Goal: Transaction & Acquisition: Subscribe to service/newsletter

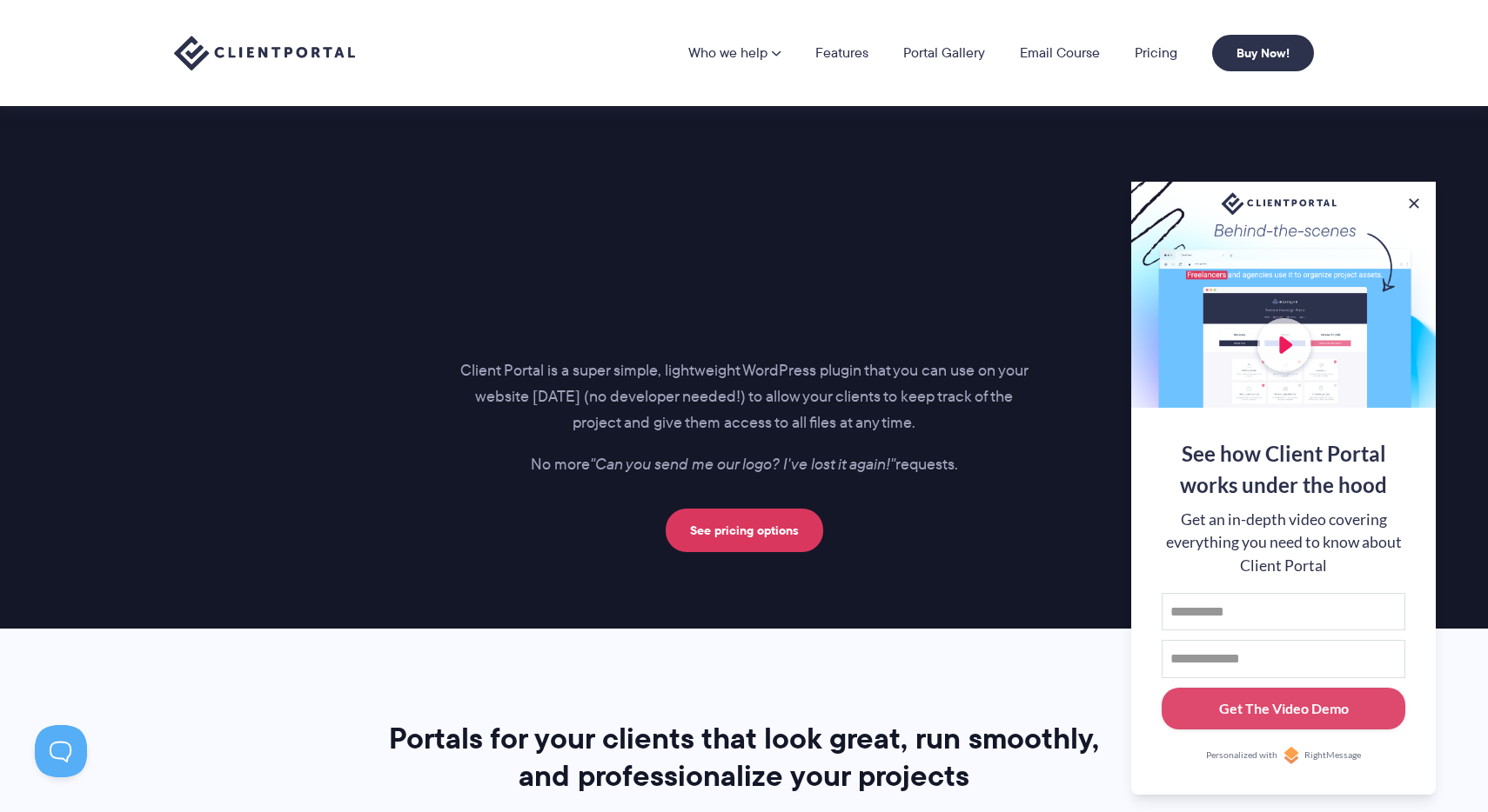
scroll to position [2134, 0]
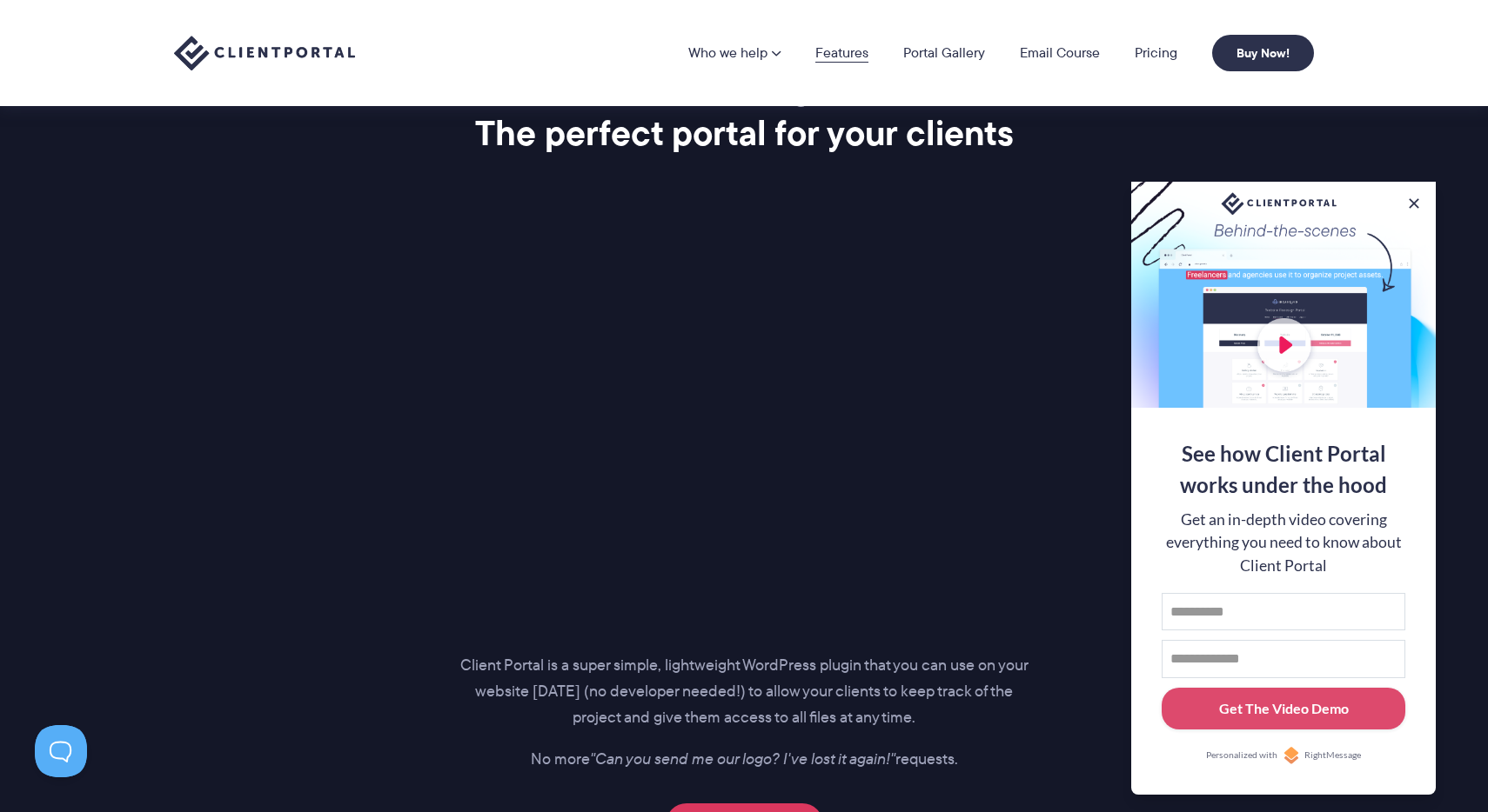
click at [846, 49] on link "Features" at bounding box center [842, 53] width 53 height 14
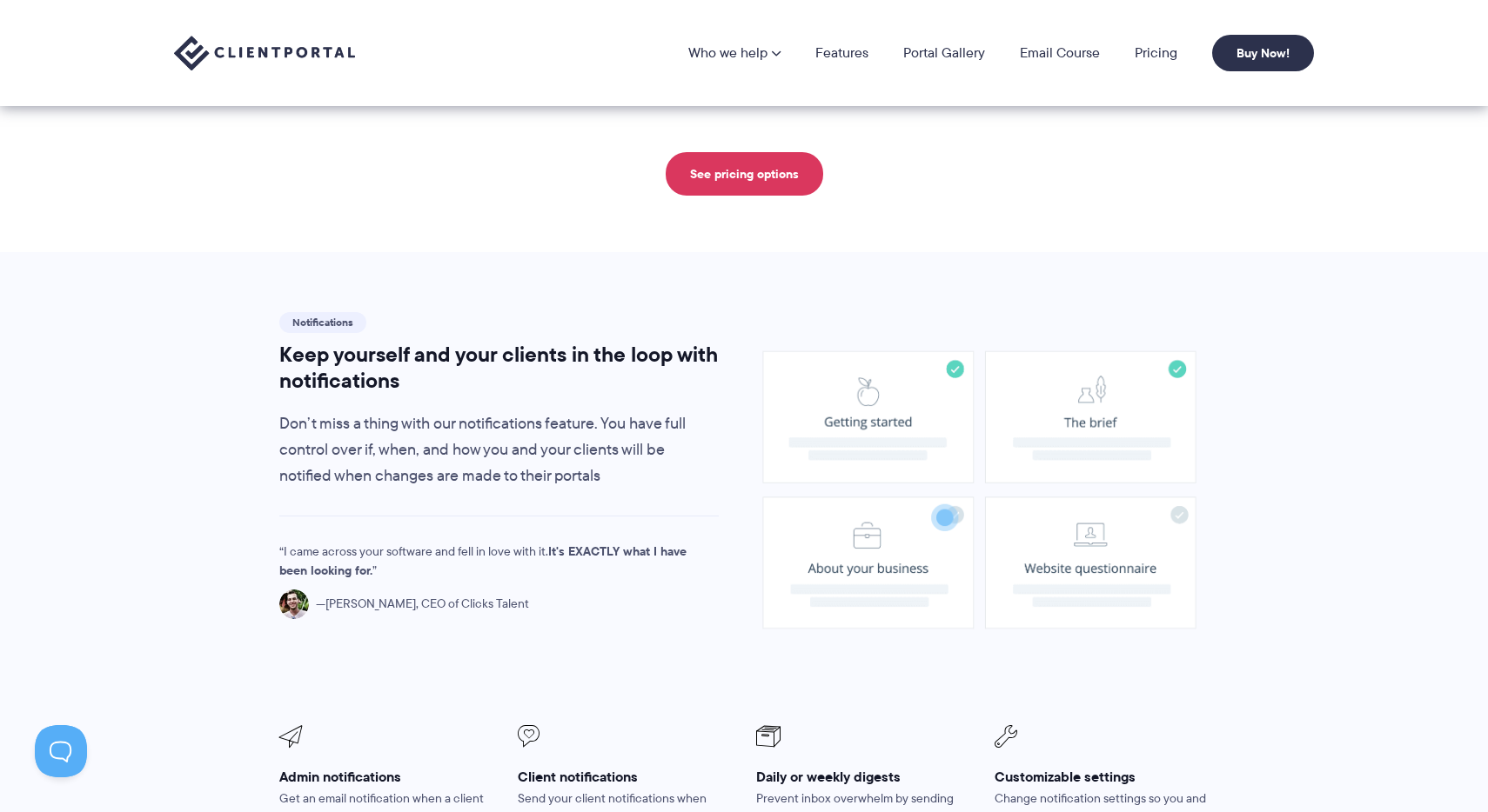
scroll to position [1015, 0]
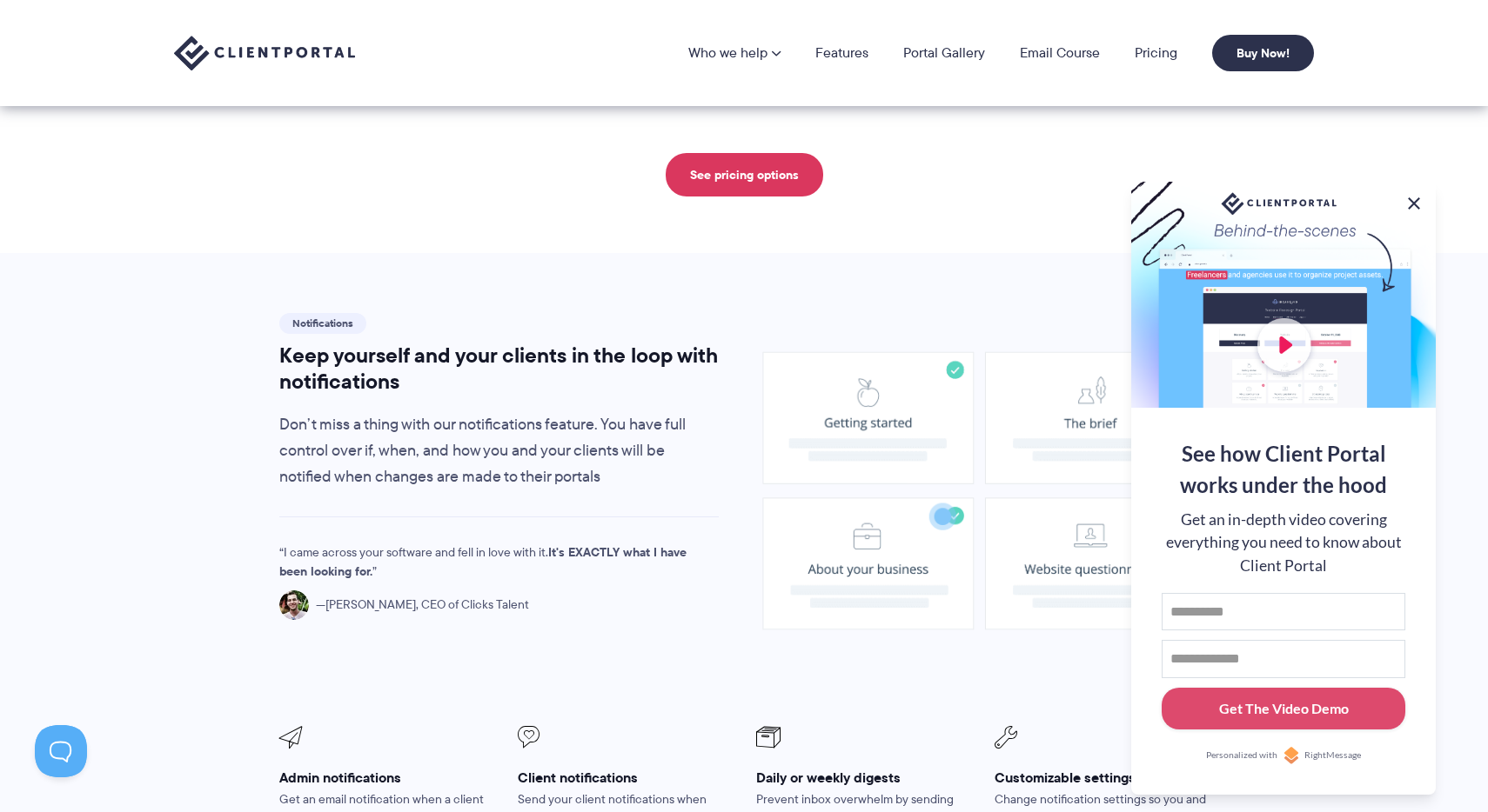
click at [1409, 198] on button at bounding box center [1413, 203] width 21 height 21
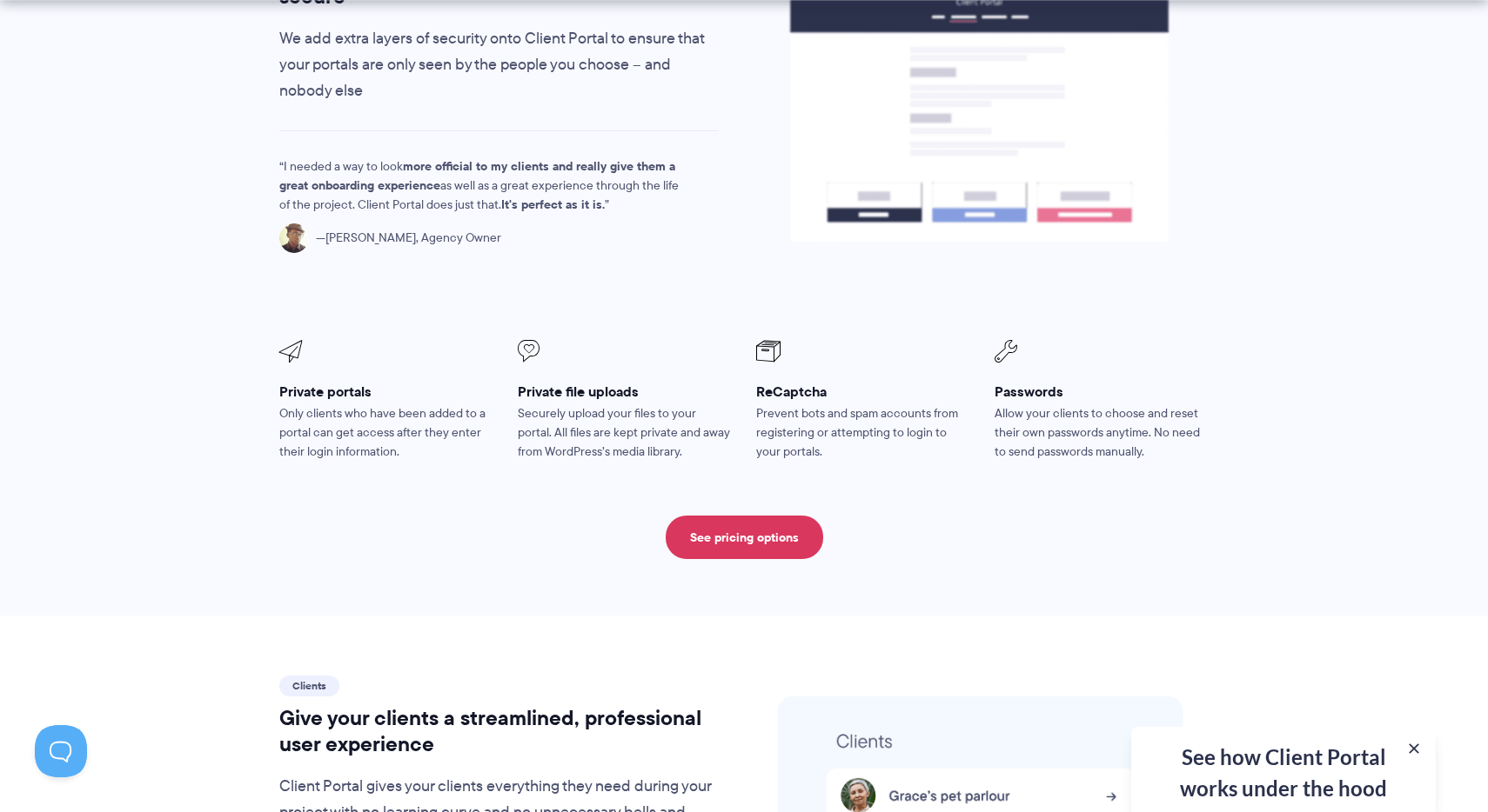
scroll to position [3043, 0]
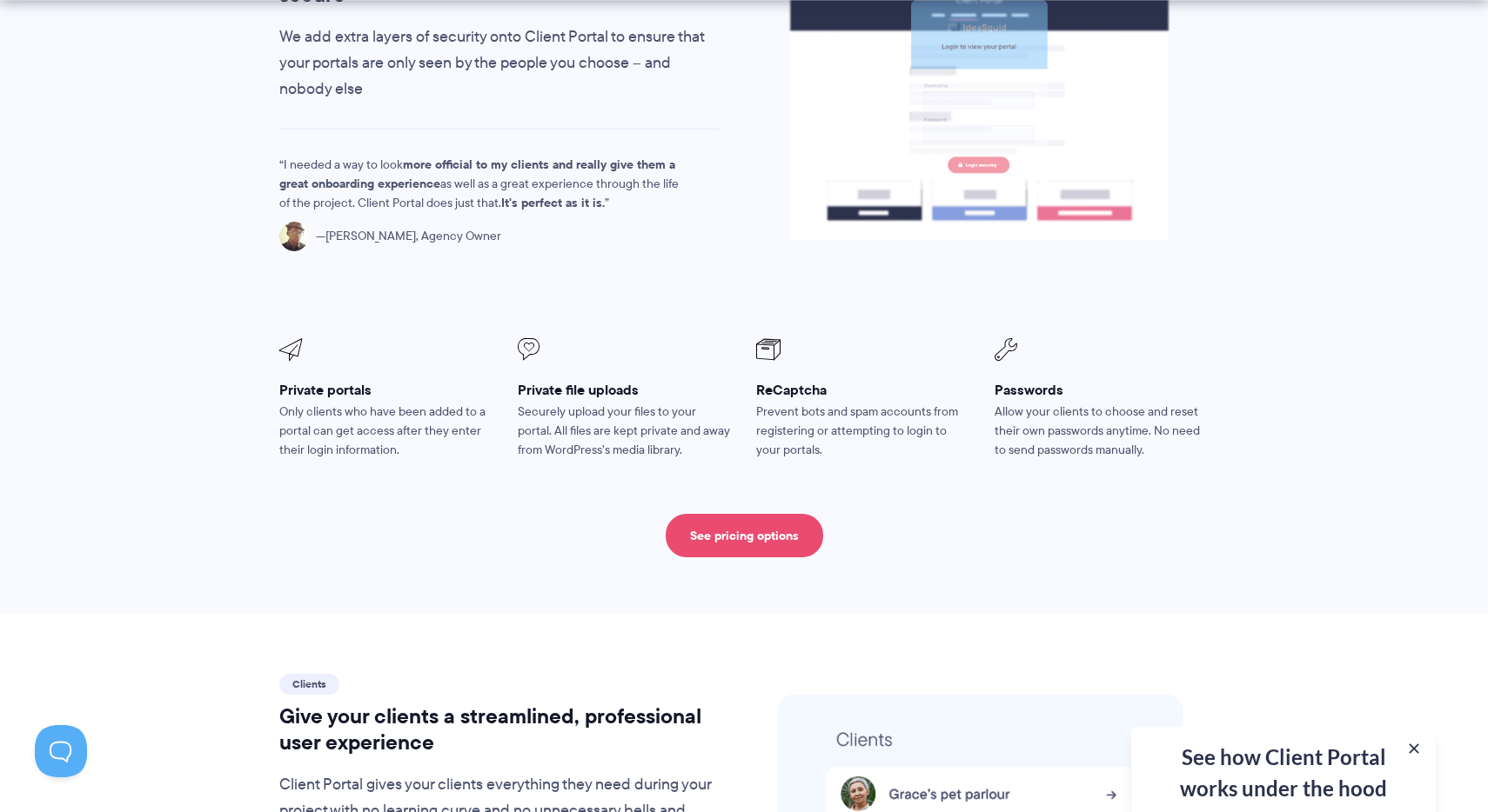
click at [770, 514] on link "See pricing options" at bounding box center [744, 536] width 157 height 43
